Goal: Task Accomplishment & Management: Manage account settings

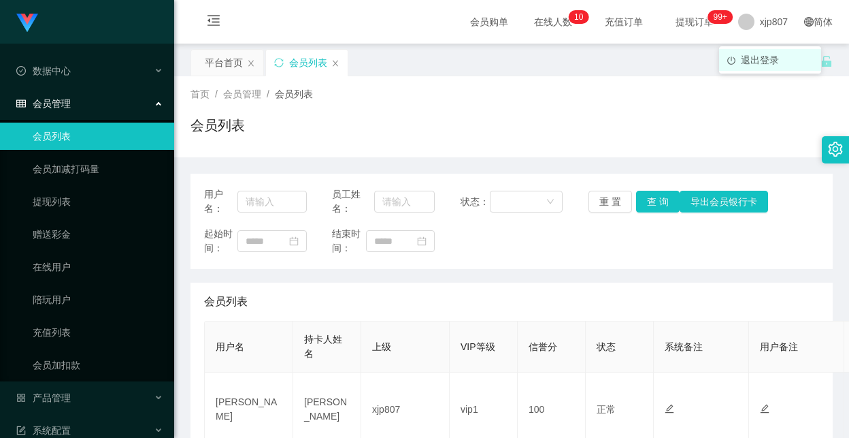
click at [770, 59] on span "退出登录" at bounding box center [760, 59] width 38 height 11
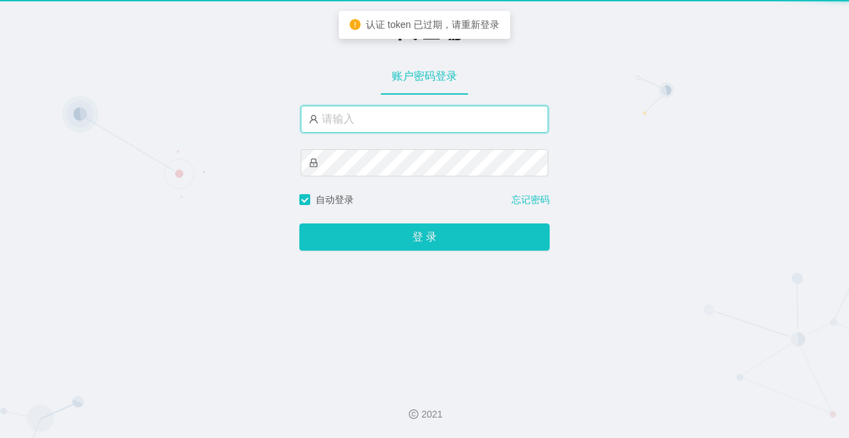
type input "yn07"
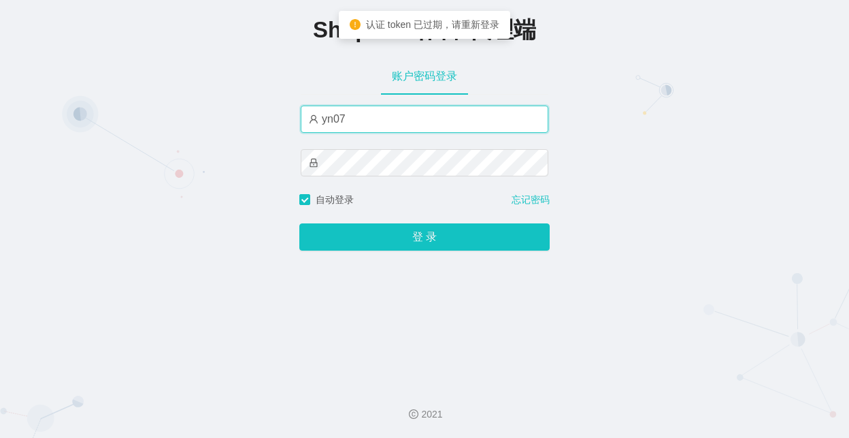
click at [371, 126] on input "yn07" at bounding box center [425, 118] width 248 height 27
drag, startPoint x: 204, startPoint y: 199, endPoint x: 276, endPoint y: 221, distance: 75.6
click at [202, 199] on div "Shopee工作台-代理端 账户密码登录 yn07 自动登录 忘记密码 登 录" at bounding box center [424, 187] width 849 height 374
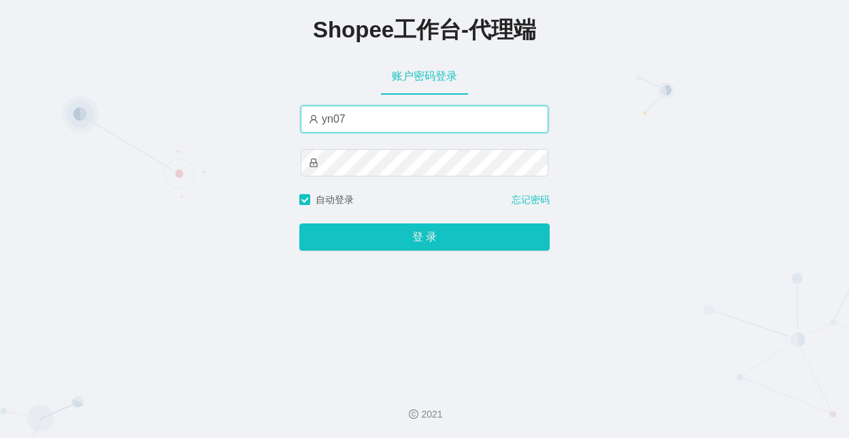
click at [404, 131] on input "yn07" at bounding box center [425, 118] width 248 height 27
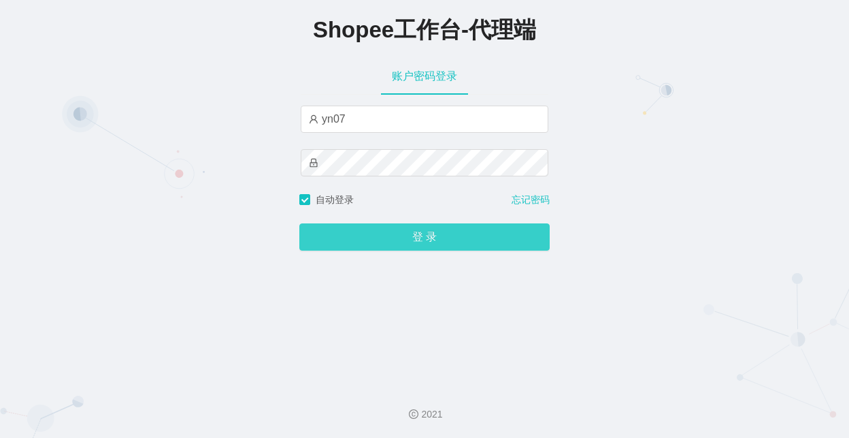
click at [372, 242] on button "登 录" at bounding box center [424, 236] width 250 height 27
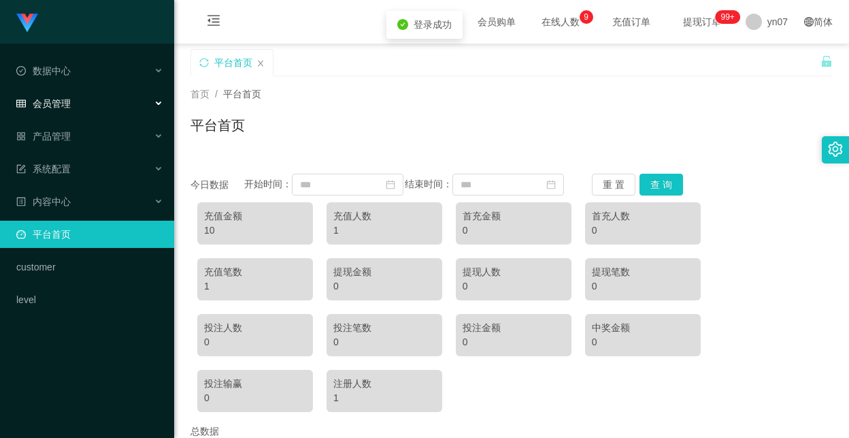
click at [52, 99] on span "会员管理" at bounding box center [43, 103] width 54 height 11
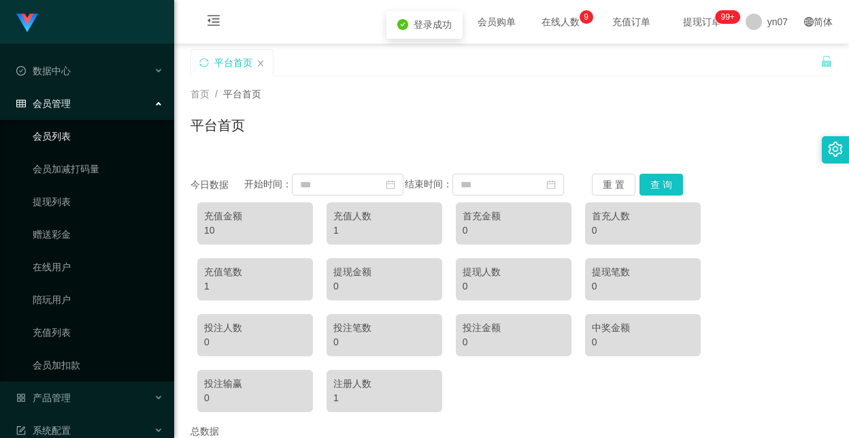
click at [58, 131] on link "会员列表" at bounding box center [98, 135] width 131 height 27
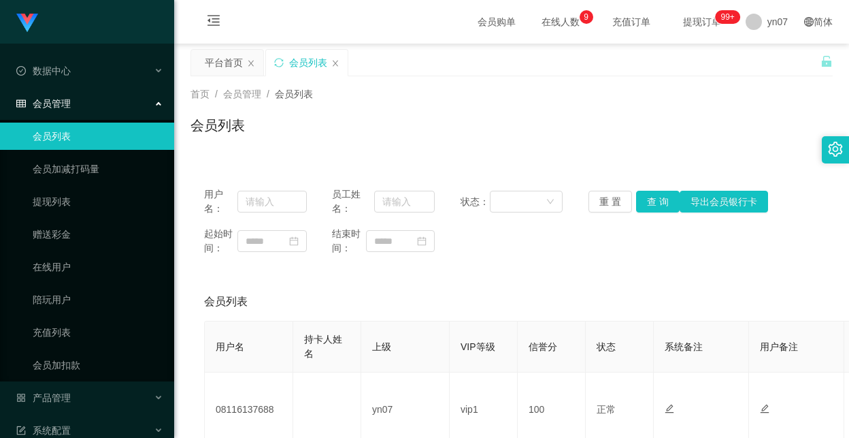
scroll to position [136, 0]
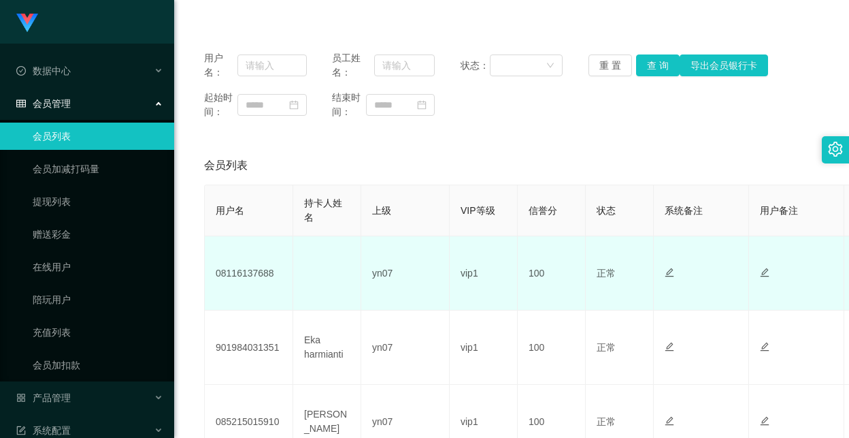
click at [247, 269] on td "08116137688" at bounding box center [249, 273] width 88 height 74
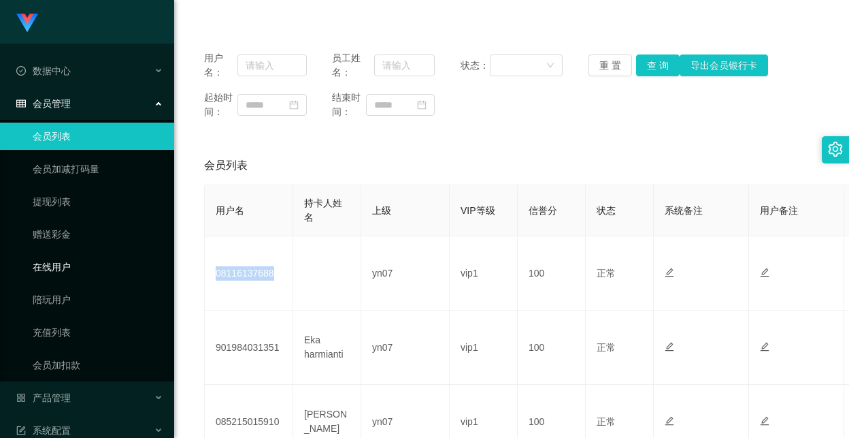
copy td "08116137688"
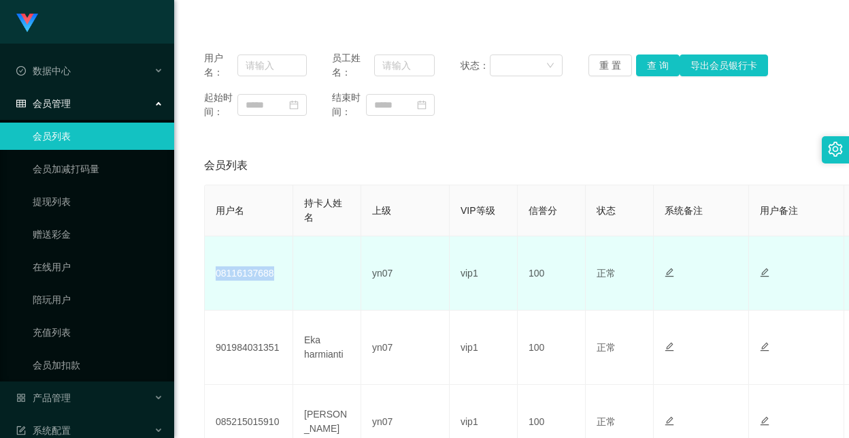
click at [252, 273] on td "08116137688" at bounding box center [249, 273] width 88 height 74
click at [248, 279] on td "08116137688" at bounding box center [249, 273] width 88 height 74
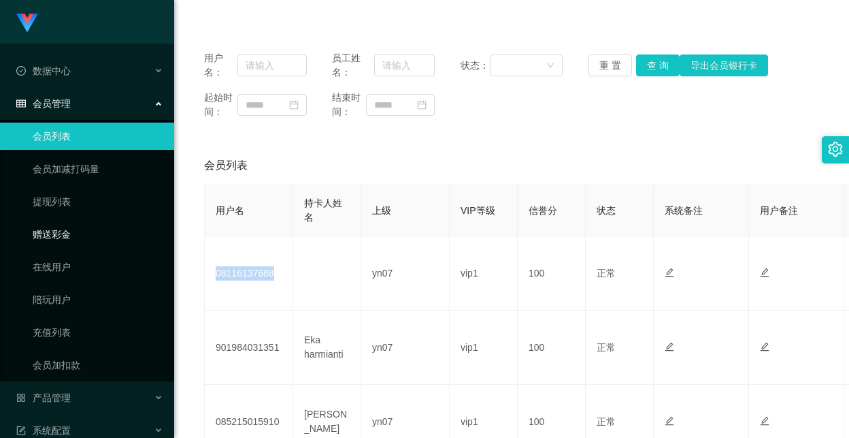
copy td "08116137688"
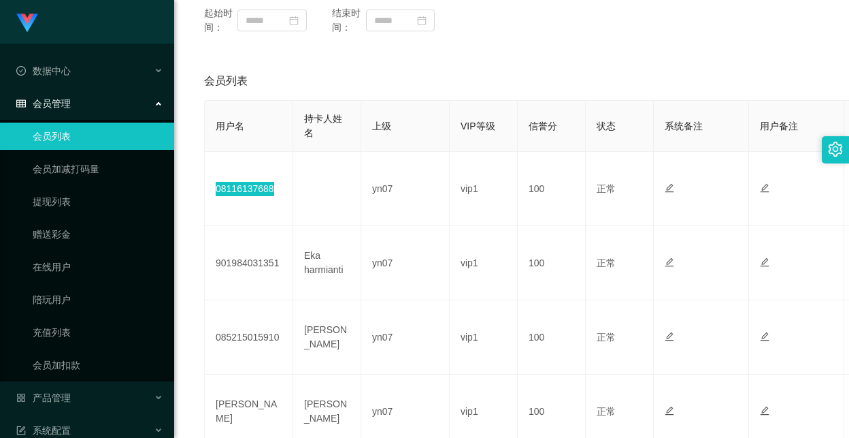
scroll to position [0, 0]
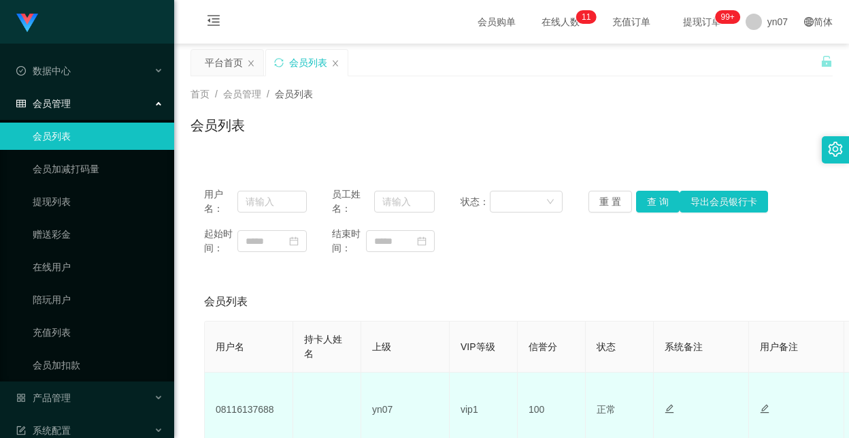
click at [416, 402] on td "yn07" at bounding box center [405, 409] width 88 height 74
